Goal: Information Seeking & Learning: Find specific fact

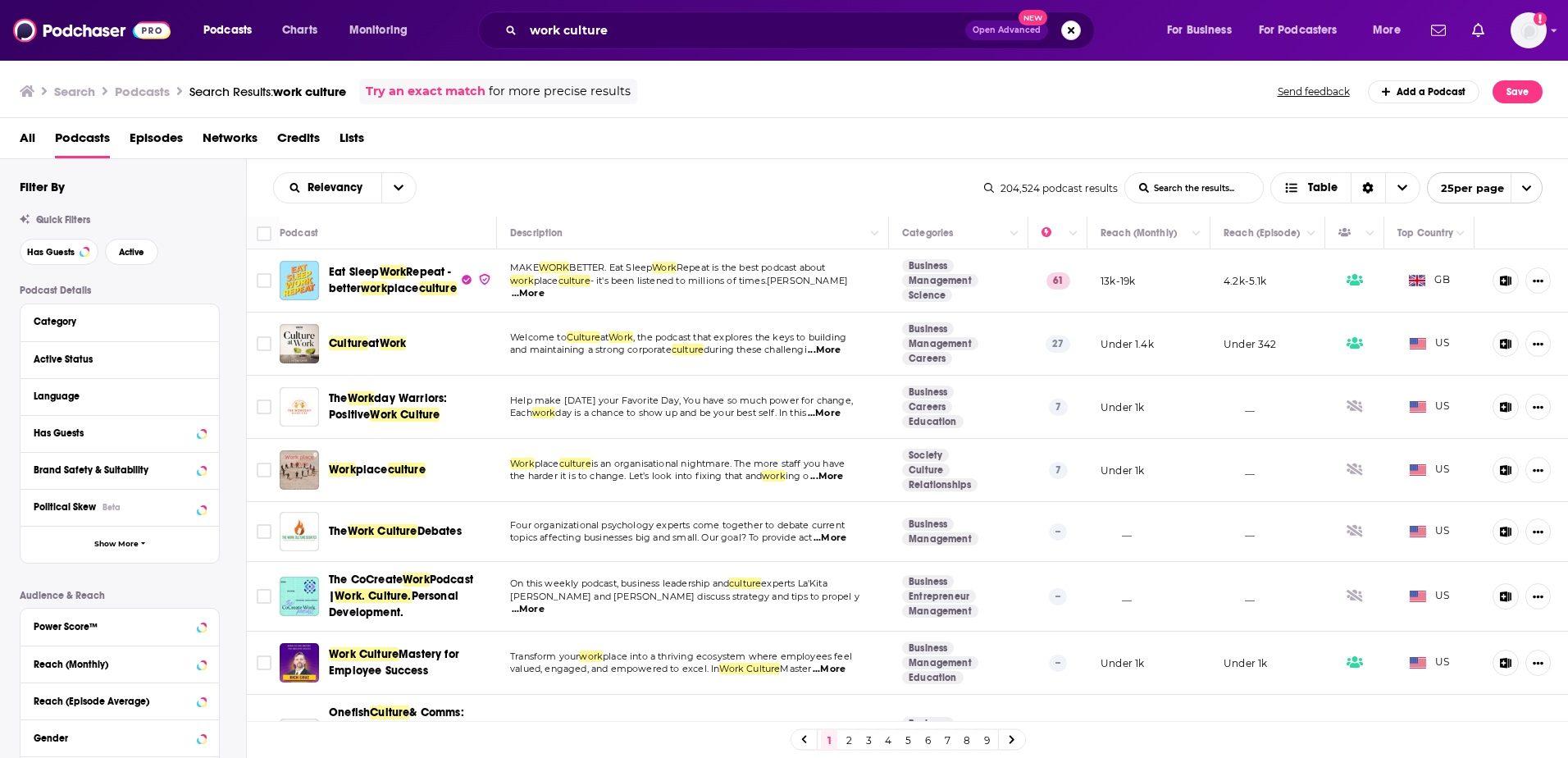
drag, startPoint x: 1073, startPoint y: 30, endPoint x: 718, endPoint y: 30, distance: 355.0
click at [1073, 30] on button "Search podcasts, credits, & more..." at bounding box center [1071, 30] width 20 height 20
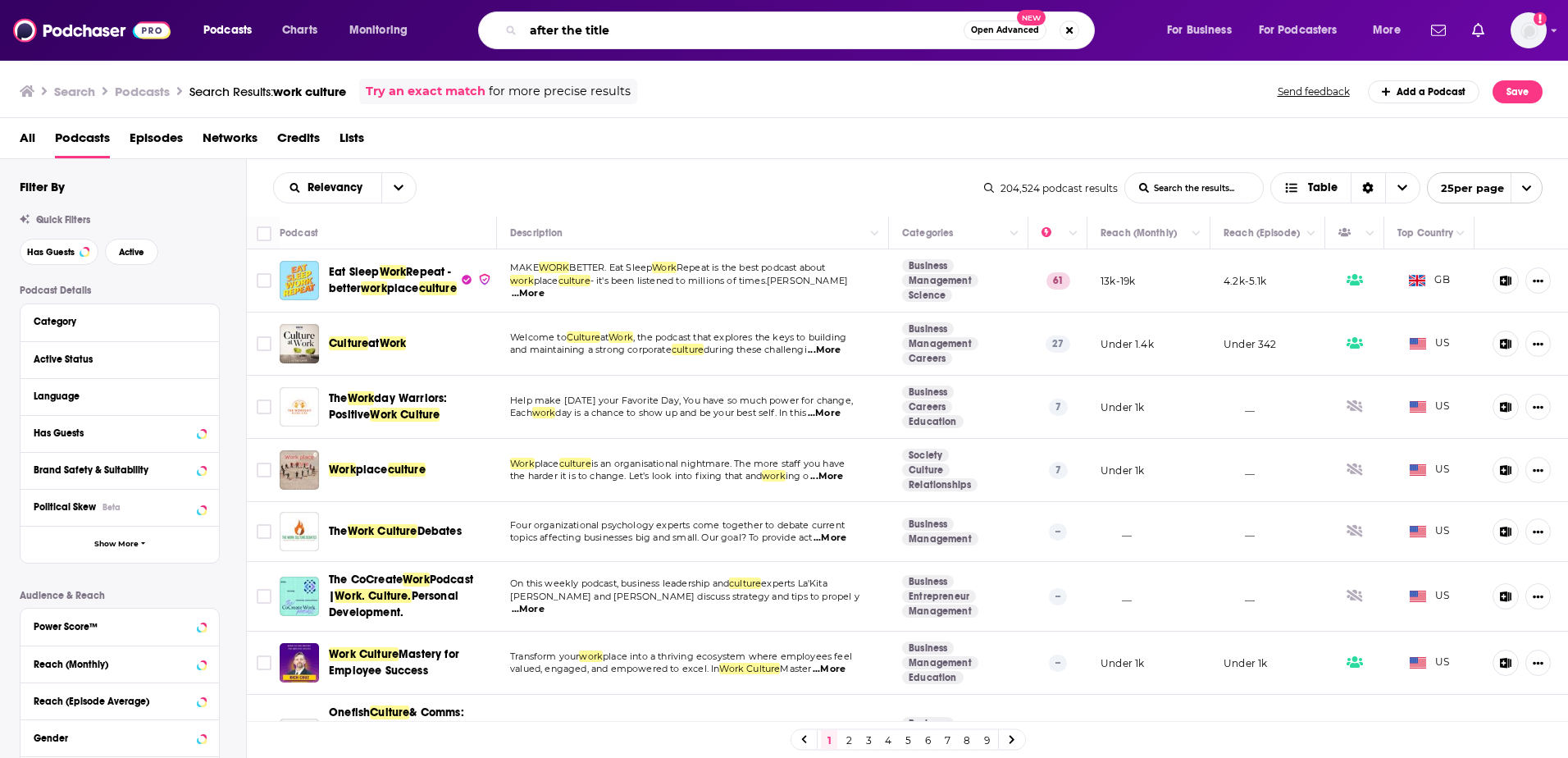
type input "after the title"
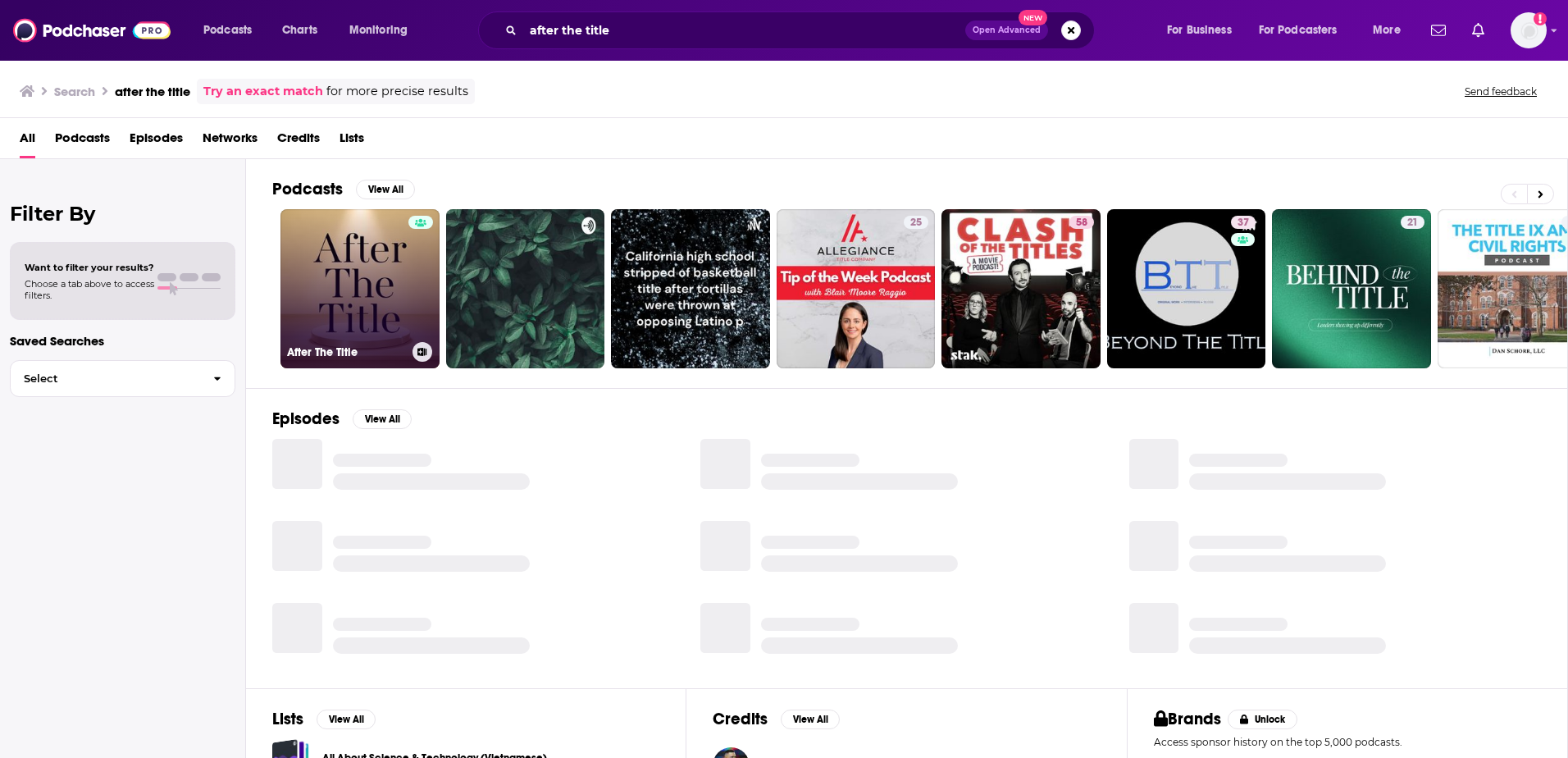
click at [358, 241] on link "After The Title" at bounding box center [360, 288] width 159 height 159
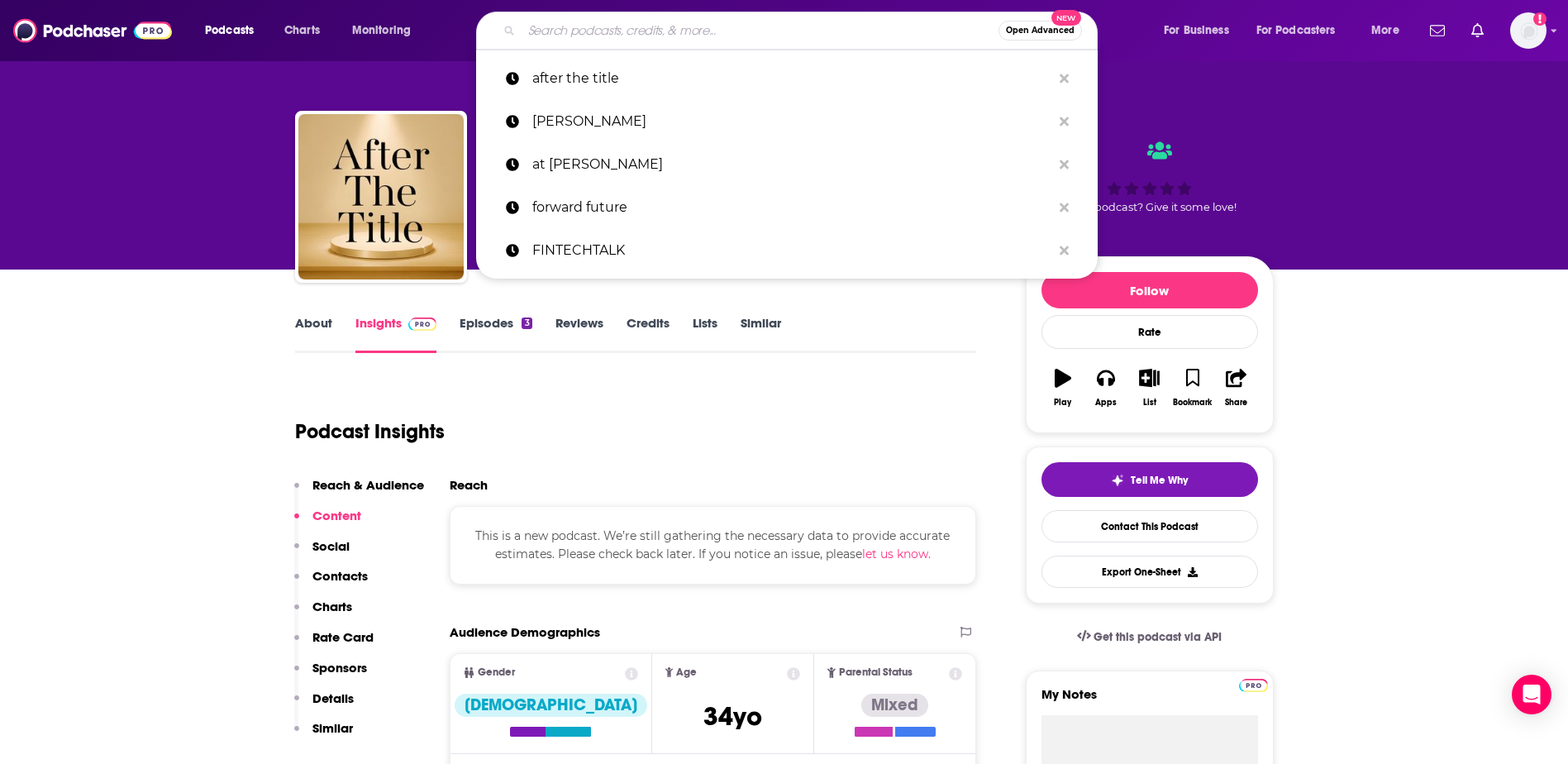
click at [594, 30] on input "Search podcasts, credits, & more..." at bounding box center [760, 30] width 477 height 26
paste input "by [PERSON_NAME]"
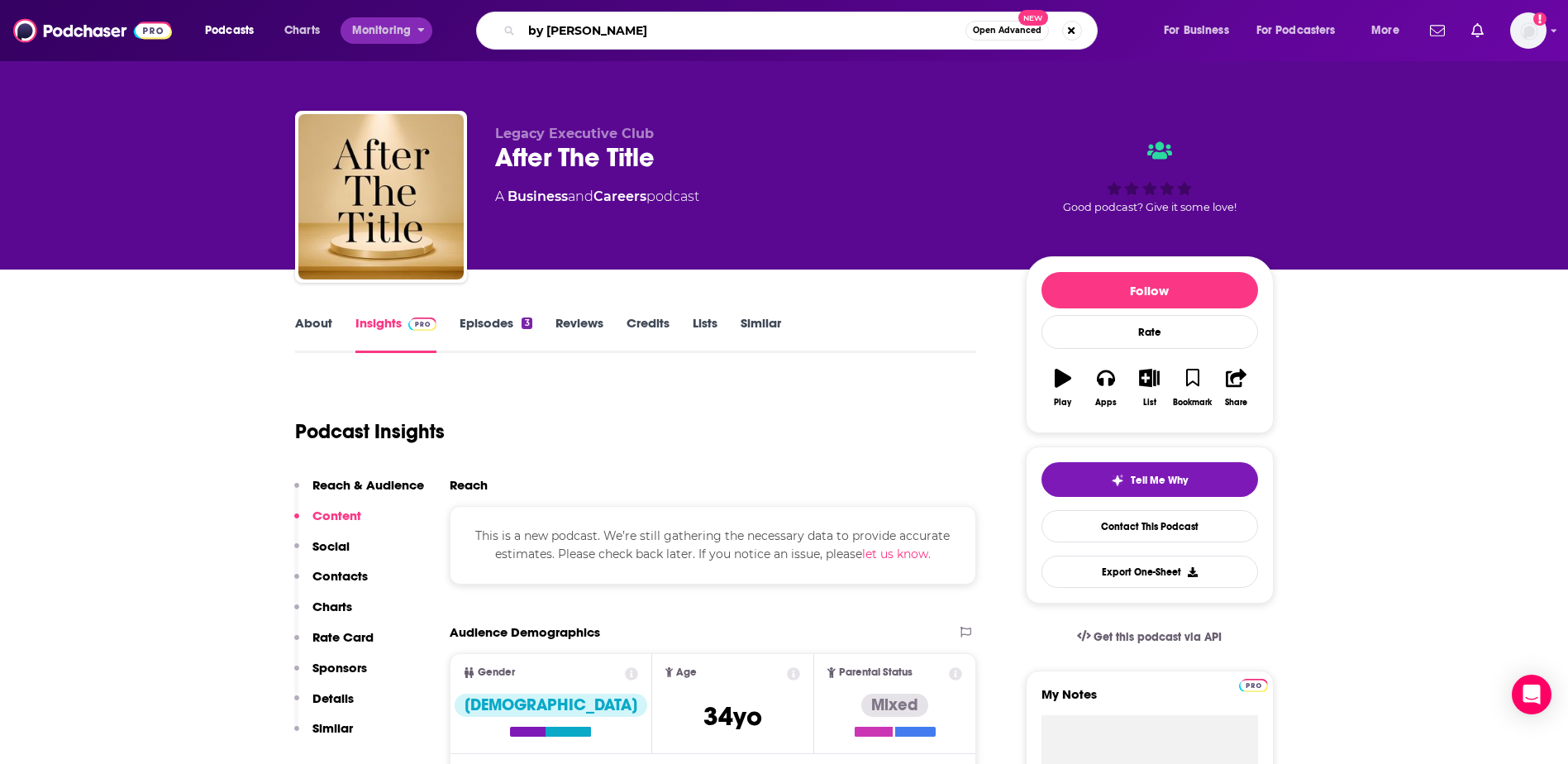
drag, startPoint x: 543, startPoint y: 31, endPoint x: 438, endPoint y: 20, distance: 105.6
click at [429, 24] on div "Podcasts Charts Monitoring by [PERSON_NAME] Open Advanced New For Business For …" at bounding box center [804, 30] width 1222 height 38
type input "[PERSON_NAME]"
